Goal: Task Accomplishment & Management: Manage account settings

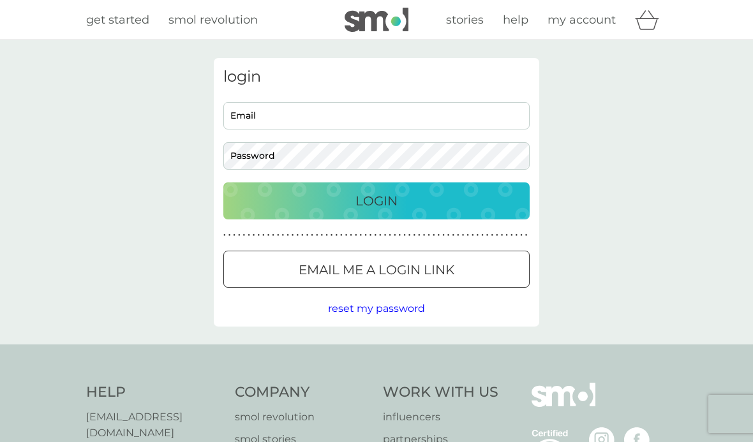
click at [284, 117] on input "Email" at bounding box center [376, 115] width 306 height 27
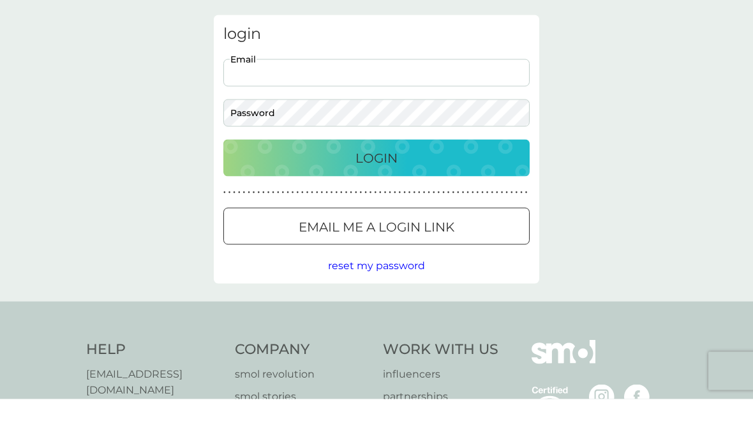
type input "[EMAIL_ADDRESS][DOMAIN_NAME]"
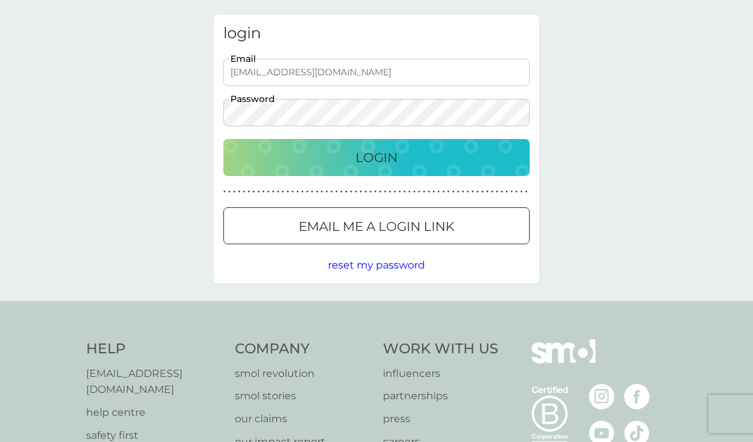
click at [392, 144] on button "Login" at bounding box center [376, 157] width 306 height 37
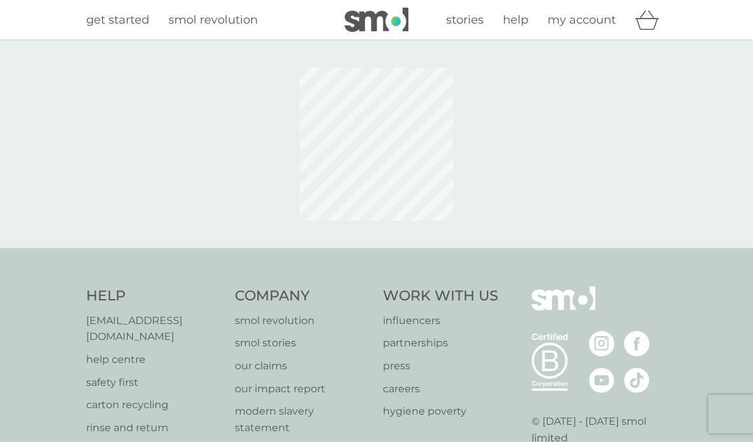
scroll to position [43, 0]
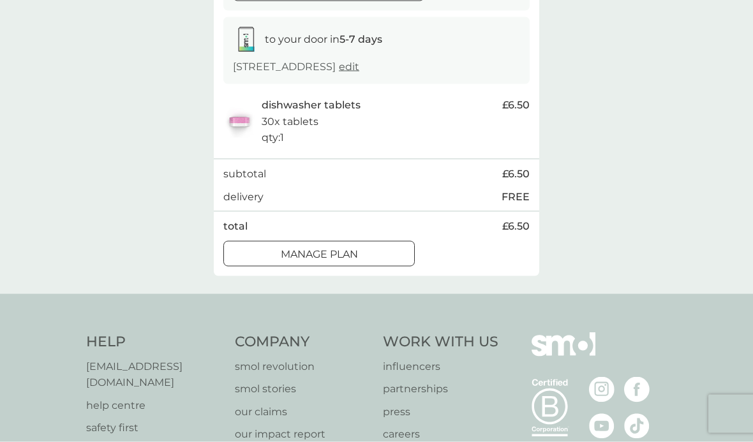
click at [336, 248] on div at bounding box center [319, 254] width 46 height 13
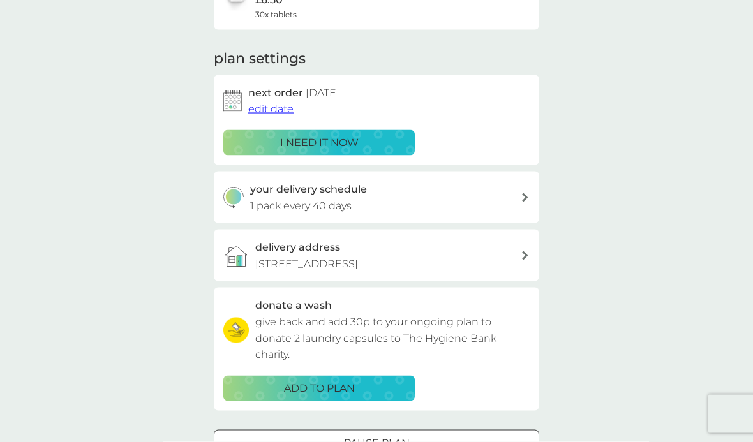
scroll to position [141, 0]
click at [270, 102] on span "edit date" at bounding box center [270, 108] width 45 height 12
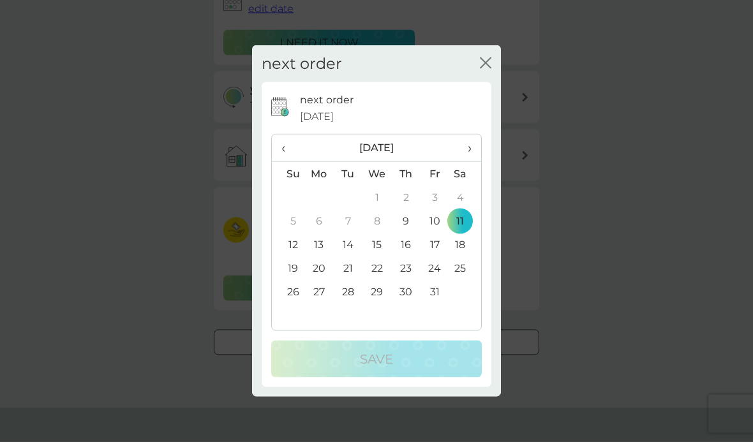
scroll to position [241, 0]
click at [475, 162] on th "›" at bounding box center [465, 148] width 32 height 27
click at [351, 256] on td "11" at bounding box center [348, 245] width 29 height 24
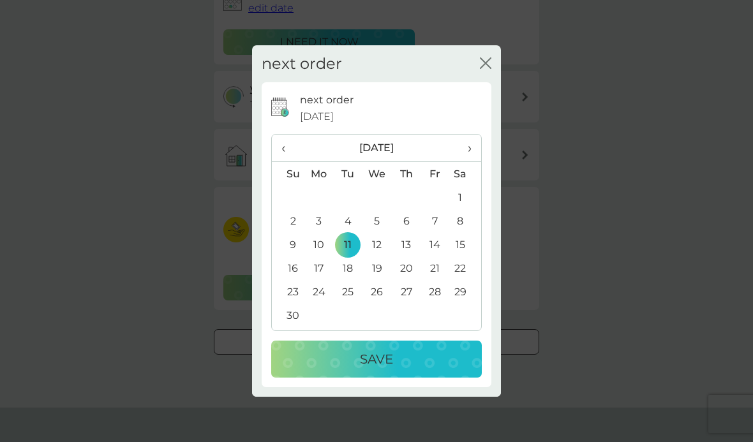
click at [387, 369] on p "Save" at bounding box center [376, 359] width 33 height 20
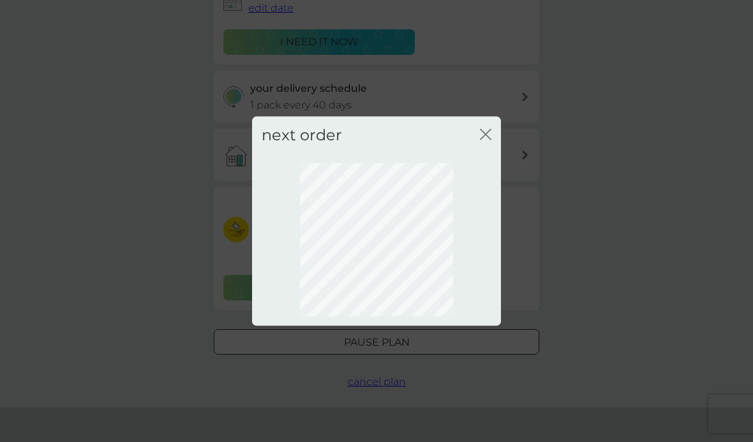
scroll to position [41, 0]
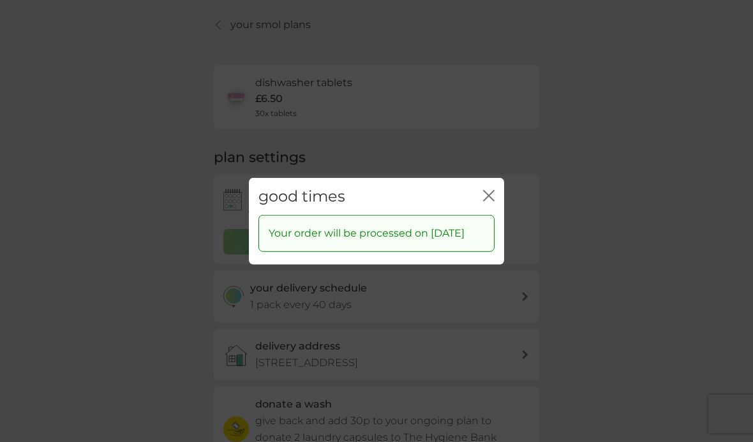
click at [487, 192] on icon "close" at bounding box center [488, 194] width 11 height 11
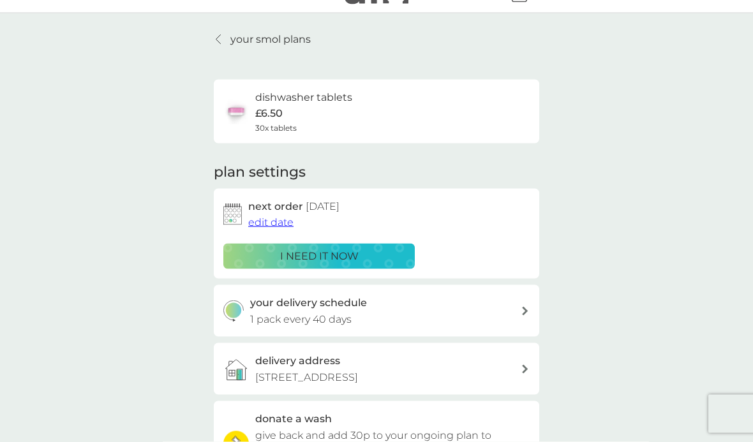
scroll to position [0, 0]
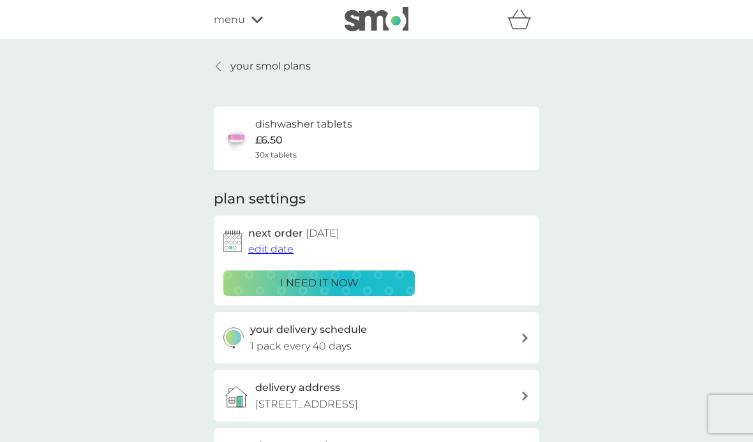
click at [249, 63] on p "your smol plans" at bounding box center [270, 66] width 80 height 17
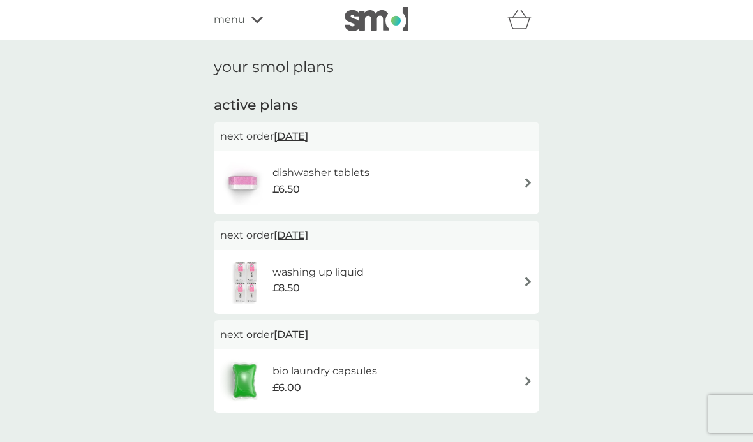
click at [525, 278] on img at bounding box center [528, 282] width 10 height 10
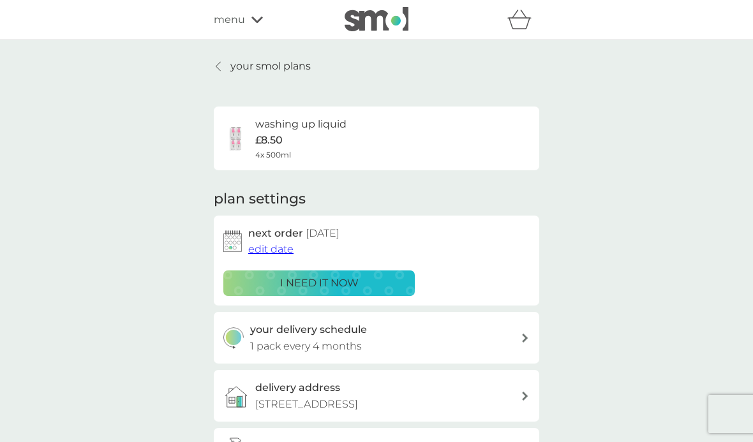
click at [274, 248] on span "edit date" at bounding box center [270, 249] width 45 height 12
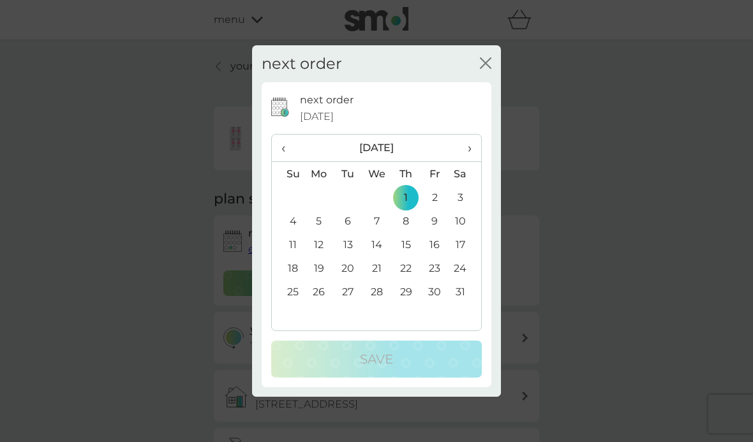
click at [351, 240] on td "13" at bounding box center [348, 245] width 29 height 24
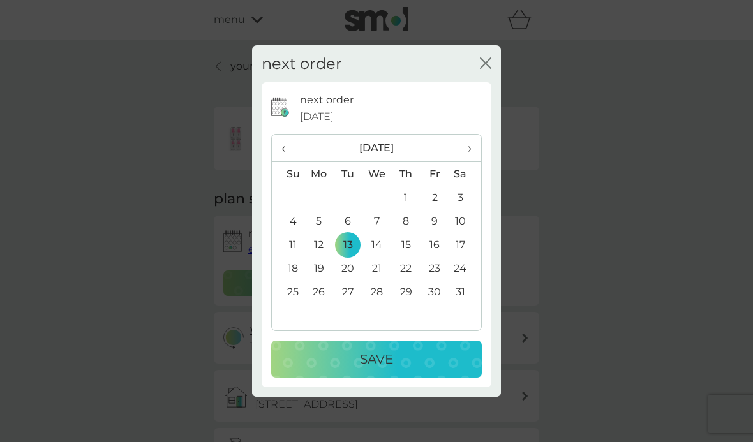
click at [376, 357] on p "Save" at bounding box center [376, 359] width 33 height 20
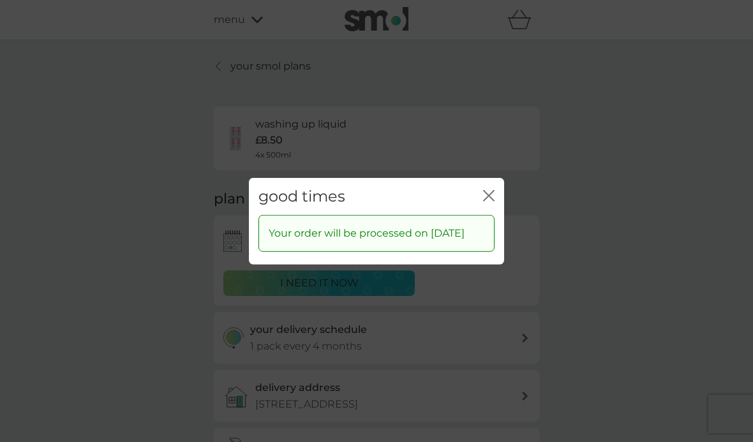
click at [488, 190] on icon "close" at bounding box center [486, 195] width 5 height 10
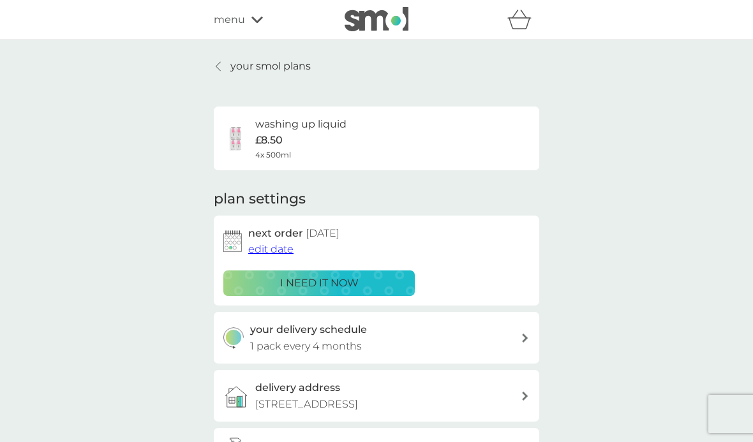
scroll to position [1, 0]
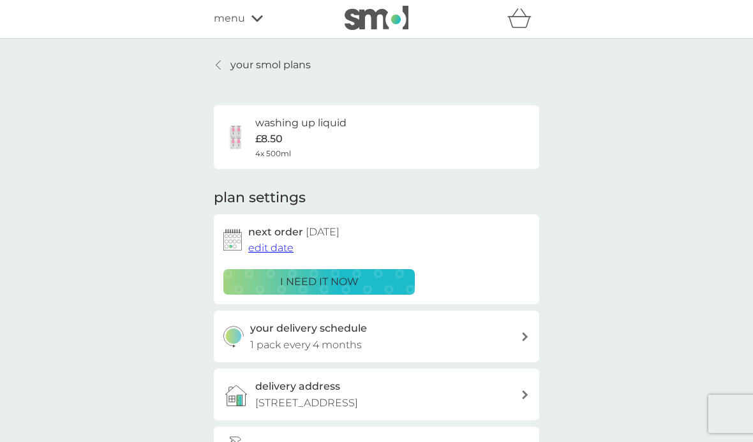
click at [272, 64] on p "your smol plans" at bounding box center [270, 65] width 80 height 17
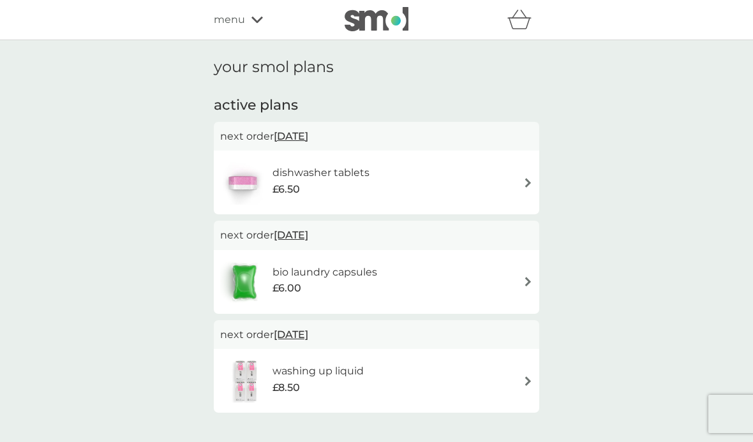
click at [308, 233] on span "[DATE]" at bounding box center [291, 235] width 34 height 25
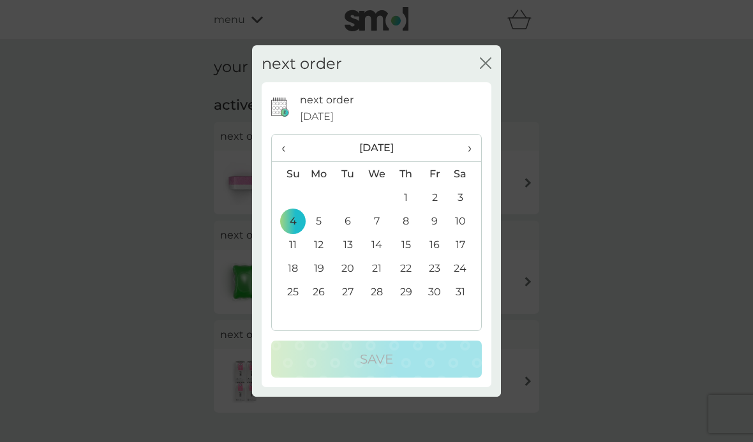
click at [296, 240] on td "11" at bounding box center [288, 245] width 33 height 24
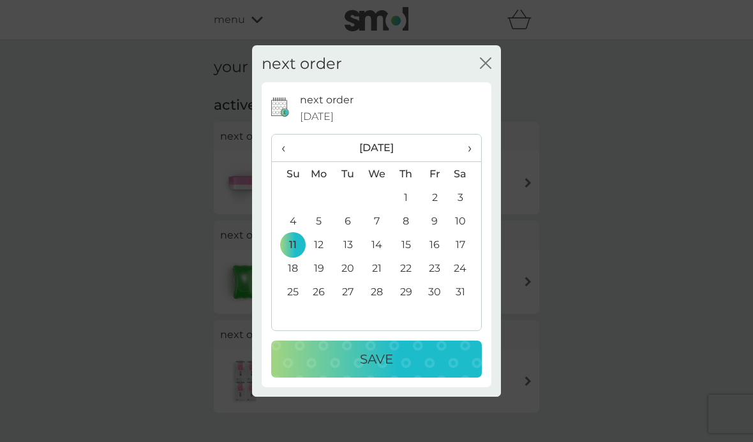
click at [359, 242] on td "13" at bounding box center [348, 245] width 29 height 24
click at [380, 353] on p "Save" at bounding box center [376, 359] width 33 height 20
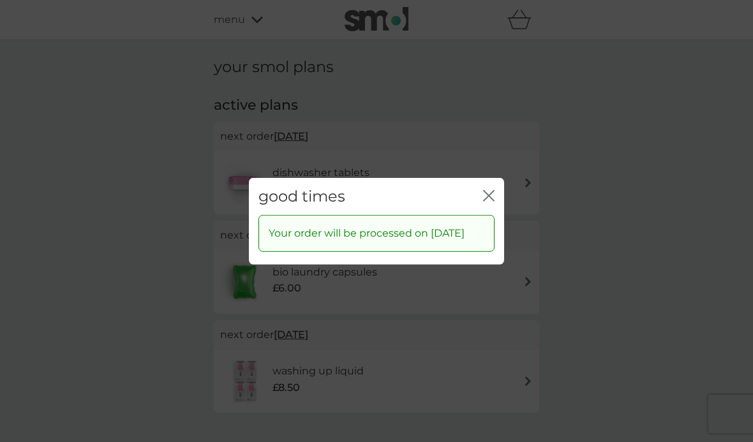
click at [494, 189] on icon "close" at bounding box center [488, 194] width 11 height 11
